Goal: Information Seeking & Learning: Learn about a topic

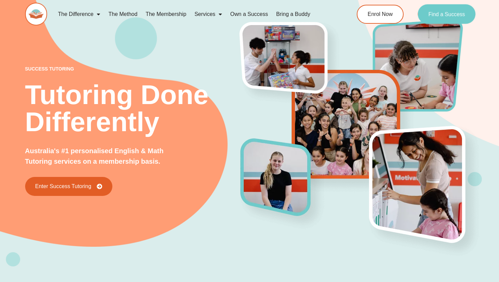
click at [437, 10] on link "Find a Success" at bounding box center [447, 14] width 58 height 20
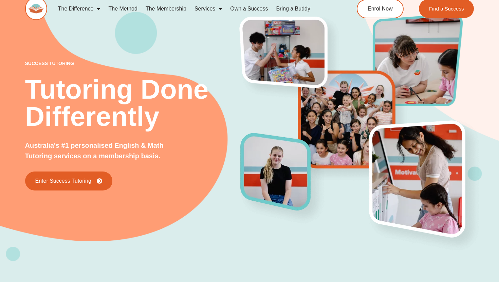
scroll to position [7, 0]
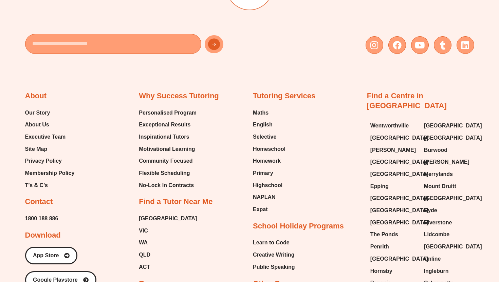
scroll to position [2566, 0]
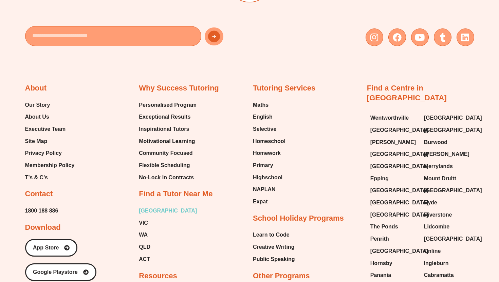
click at [149, 208] on span "[GEOGRAPHIC_DATA]" at bounding box center [168, 211] width 58 height 10
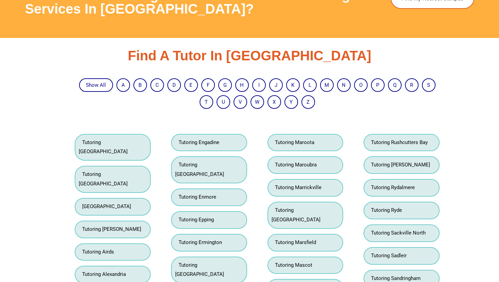
scroll to position [1163, 0]
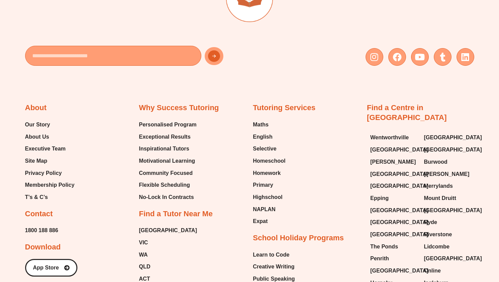
scroll to position [297, 0]
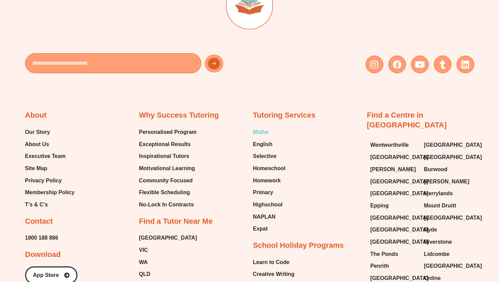
click at [263, 132] on span "Maths" at bounding box center [261, 132] width 16 height 10
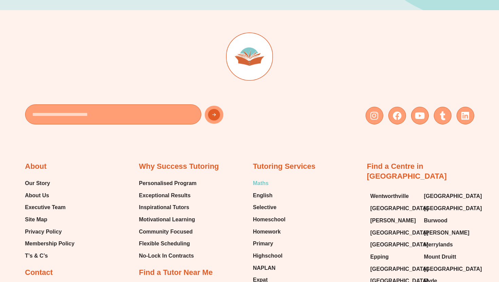
scroll to position [270, 0]
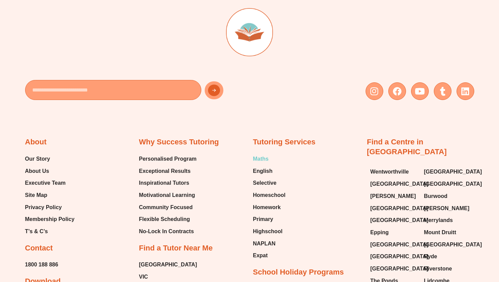
click at [263, 157] on span "Maths" at bounding box center [261, 159] width 16 height 10
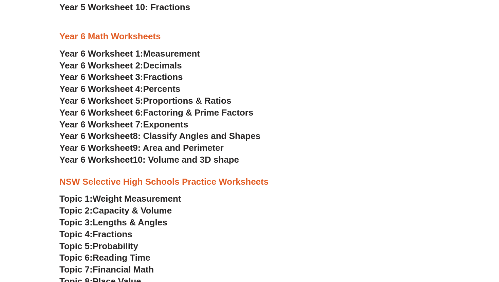
scroll to position [1290, 0]
click at [199, 148] on span "9: Area and Perimeter" at bounding box center [178, 148] width 91 height 10
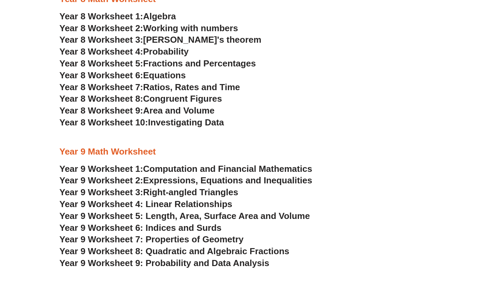
scroll to position [1849, 0]
click at [205, 96] on span "Congruent Figures" at bounding box center [182, 98] width 79 height 10
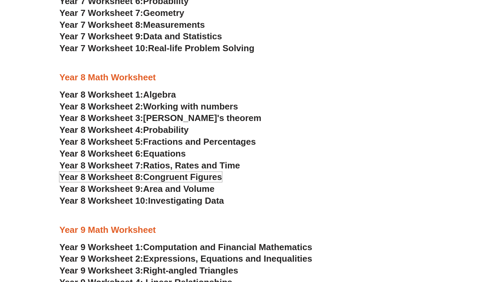
scroll to position [1765, 0]
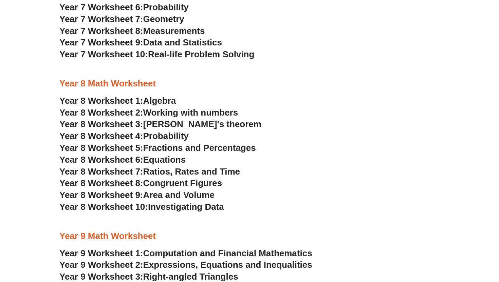
click at [183, 137] on span "Probability" at bounding box center [165, 136] width 45 height 10
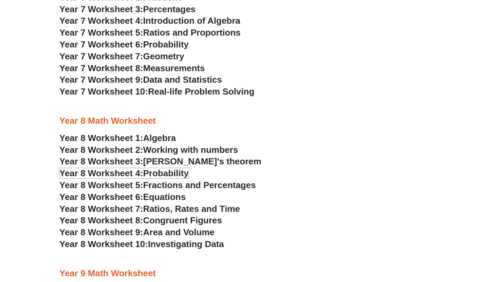
scroll to position [1727, 0]
click at [182, 232] on span "Area and Volume" at bounding box center [178, 233] width 71 height 10
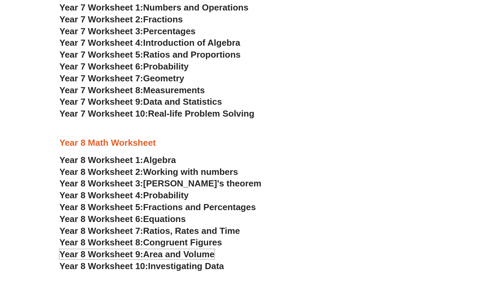
scroll to position [1701, 0]
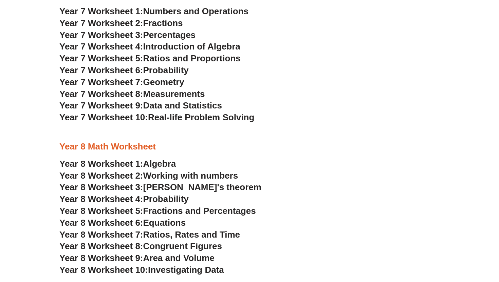
click at [194, 266] on span "Investigating Data" at bounding box center [186, 270] width 76 height 10
